Goal: Task Accomplishment & Management: Use online tool/utility

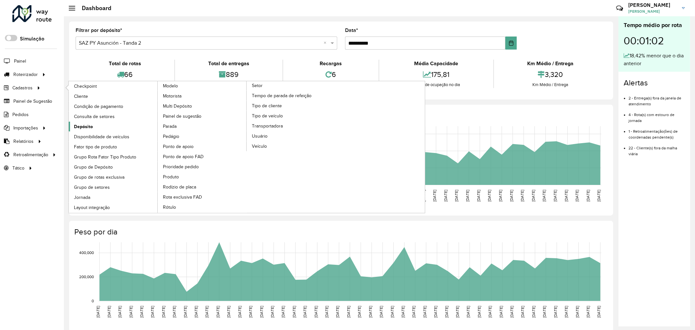
click at [99, 126] on link "Depósito" at bounding box center [113, 127] width 89 height 10
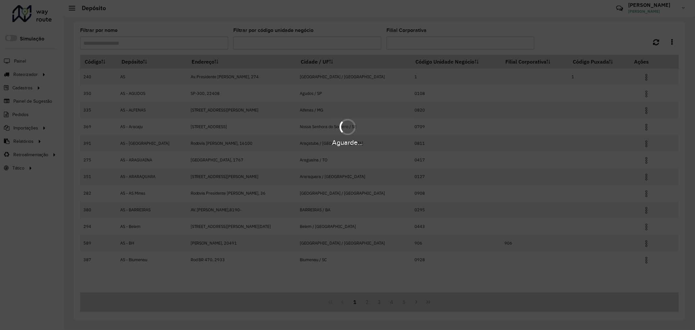
click at [137, 38] on div "Aguarde..." at bounding box center [347, 165] width 695 height 330
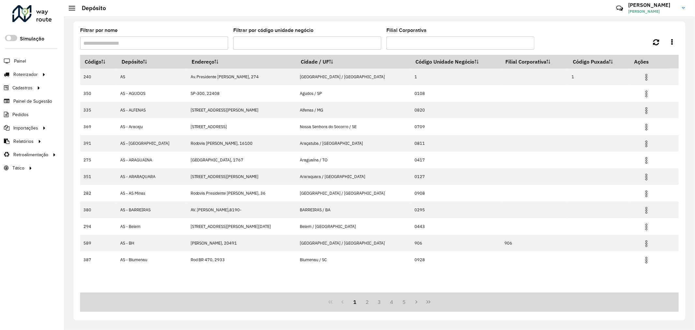
click at [140, 43] on hb-app "Aguarde... Pop-up bloqueado! Seu navegador bloqueou automáticamente a abertura …" at bounding box center [347, 165] width 695 height 330
click at [140, 43] on input "Filtrar por nome" at bounding box center [154, 43] width 148 height 13
type input "**"
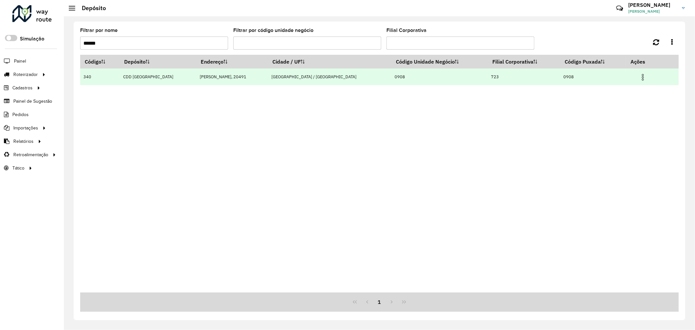
type input "******"
click at [641, 76] on img at bounding box center [643, 77] width 8 height 8
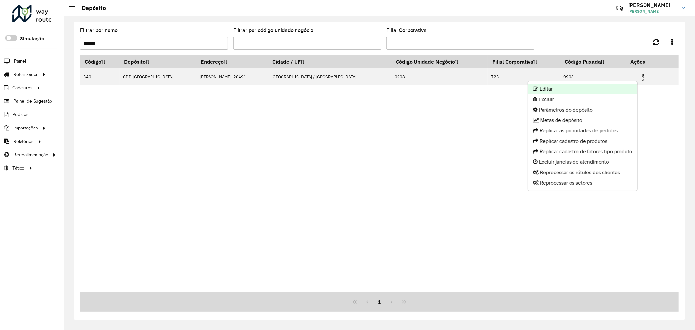
click at [612, 91] on li "Editar" at bounding box center [583, 89] width 110 height 10
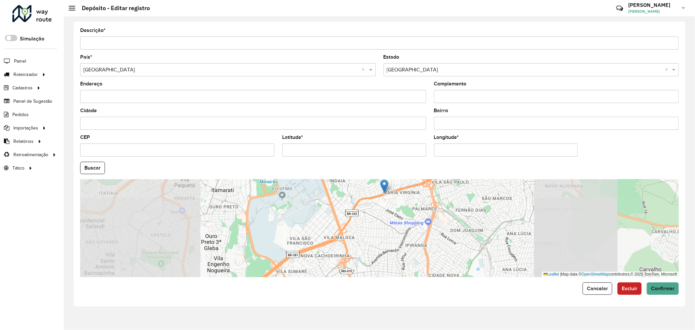
drag, startPoint x: 393, startPoint y: 258, endPoint x: 398, endPoint y: 221, distance: 37.8
click at [398, 219] on div "Leaflet | Map data © OpenStreetMap contributors,© 2025 TomTom, Microsoft" at bounding box center [379, 228] width 599 height 98
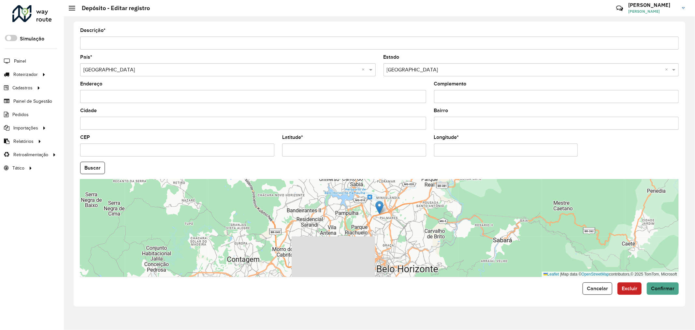
drag, startPoint x: 378, startPoint y: 247, endPoint x: 370, endPoint y: 231, distance: 17.9
click at [370, 231] on div "Leaflet | Map data © OpenStreetMap contributors,© 2025 TomTom, Microsoft" at bounding box center [379, 228] width 599 height 98
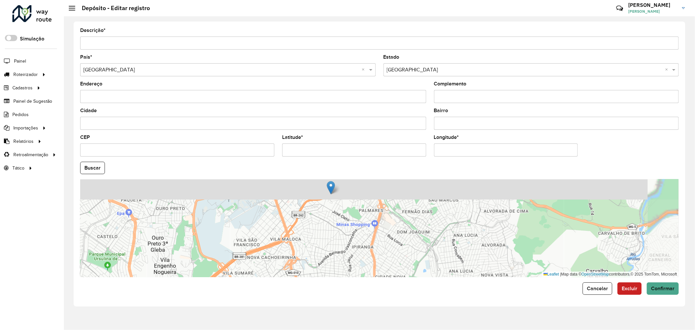
drag, startPoint x: 363, startPoint y: 227, endPoint x: 342, endPoint y: 263, distance: 41.8
click at [342, 264] on div "Leaflet | Map data © OpenStreetMap contributors,© 2025 TomTom, Microsoft" at bounding box center [379, 228] width 599 height 98
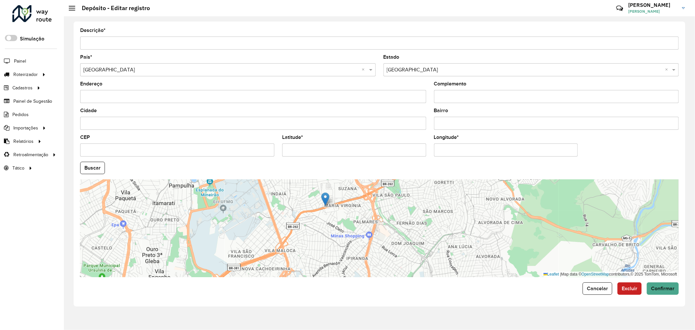
drag, startPoint x: 353, startPoint y: 232, endPoint x: 351, endPoint y: 236, distance: 4.1
click at [351, 236] on div "Leaflet | Map data © OpenStreetMap contributors,© 2025 TomTom, Microsoft" at bounding box center [379, 228] width 599 height 98
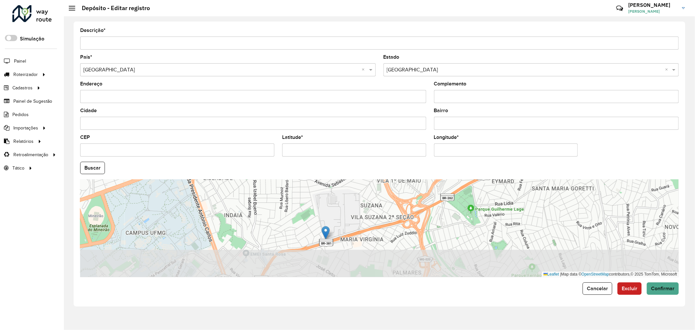
drag, startPoint x: 351, startPoint y: 248, endPoint x: 340, endPoint y: 211, distance: 38.9
click at [340, 211] on div "Leaflet | Map data © OpenStreetMap contributors,© 2025 TomTom, Microsoft" at bounding box center [379, 228] width 599 height 98
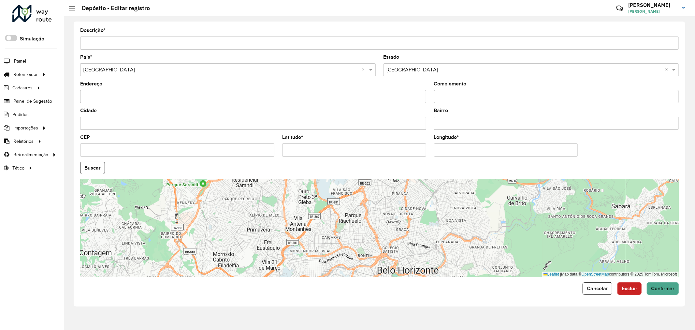
drag, startPoint x: 312, startPoint y: 255, endPoint x: 357, endPoint y: 189, distance: 80.2
click at [357, 189] on div "Leaflet | Map data © OpenStreetMap contributors,© 2025 TomTom, Microsoft" at bounding box center [379, 228] width 599 height 98
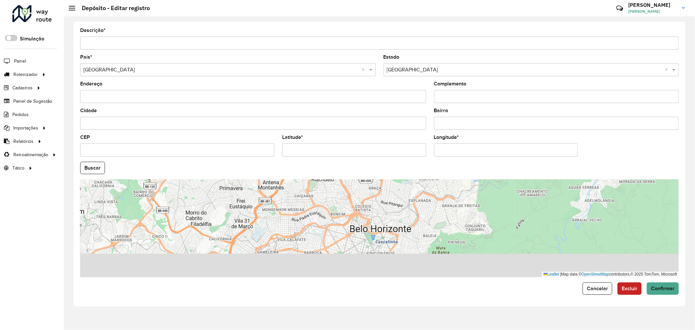
drag, startPoint x: 299, startPoint y: 257, endPoint x: 279, endPoint y: 211, distance: 49.6
click at [279, 211] on div "Leaflet | Map data © OpenStreetMap contributors,© 2025 TomTom, Microsoft" at bounding box center [379, 228] width 599 height 98
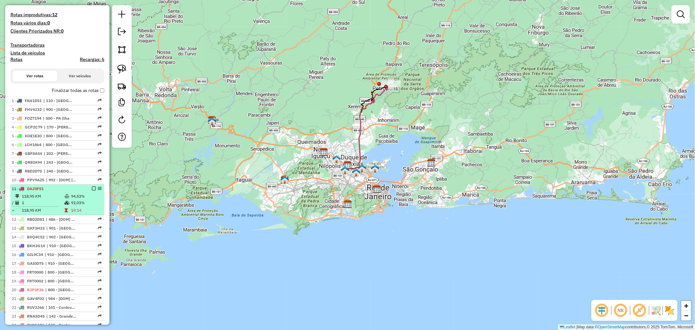
scroll to position [181, 0]
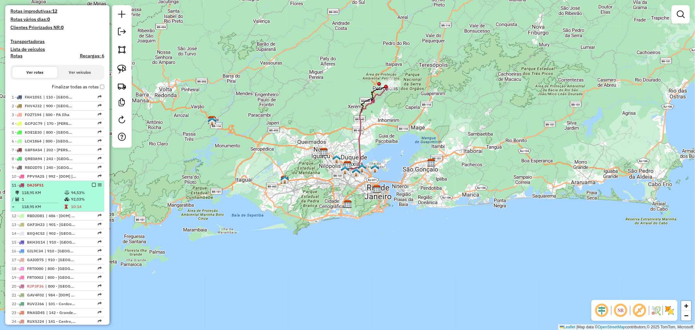
select select "**********"
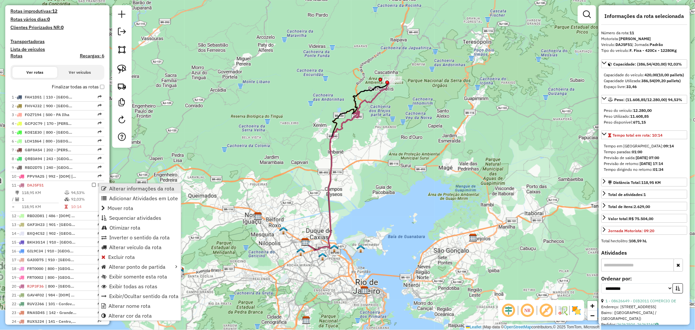
click at [119, 190] on span "Alterar informações da rota" at bounding box center [141, 188] width 65 height 5
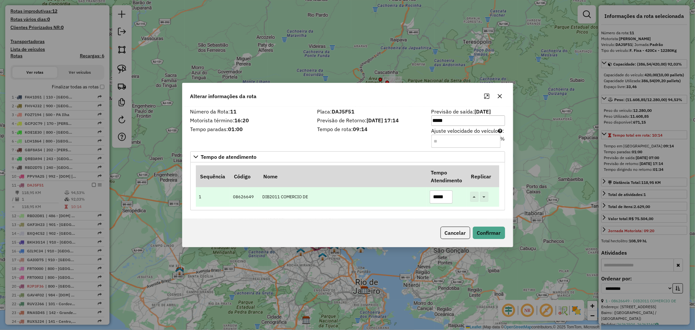
click at [439, 196] on input "*****" at bounding box center [441, 196] width 23 height 13
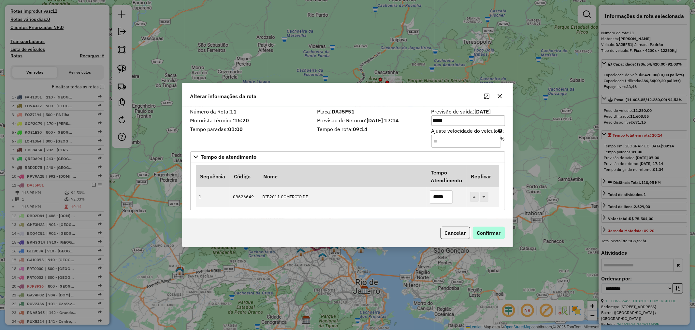
type input "*****"
click at [486, 238] on button "Confirmar" at bounding box center [489, 233] width 32 height 12
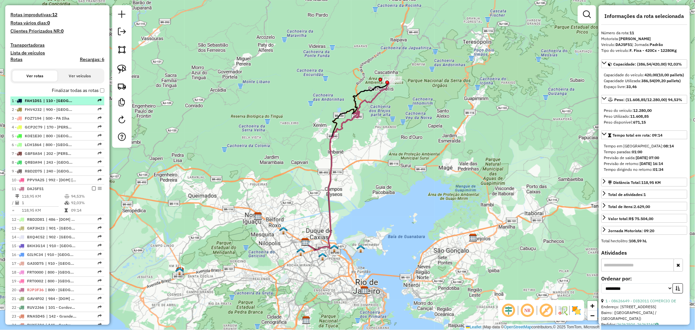
scroll to position [175, 0]
